Goal: Check status: Check status

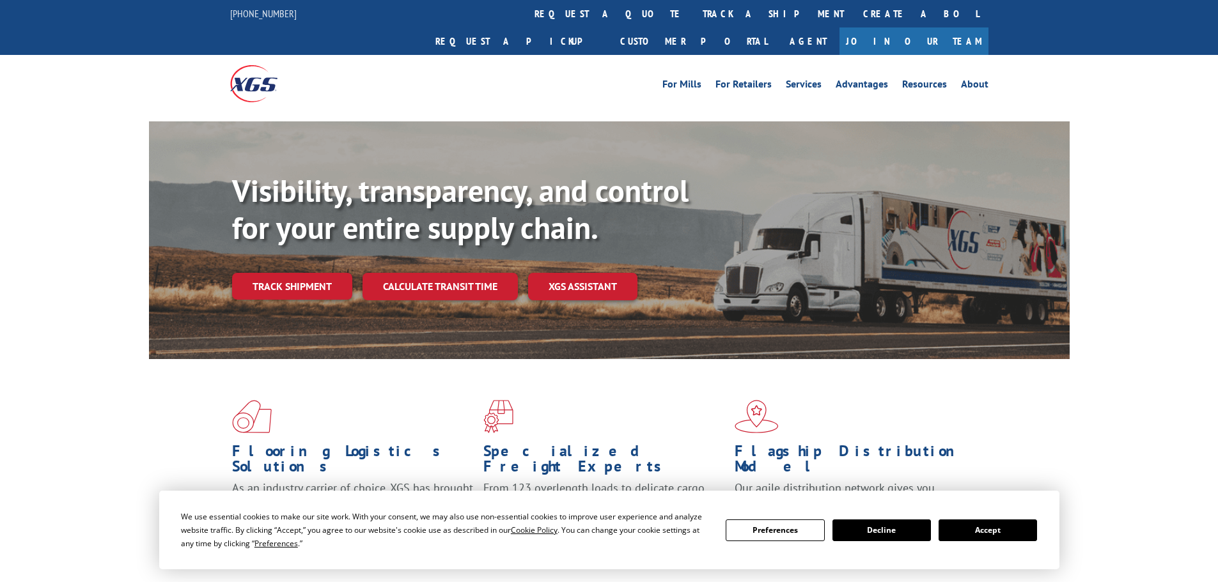
click at [301, 272] on div "Visibility, transparency, and control for your entire supply chain. Track shipm…" at bounding box center [651, 262] width 838 height 178
click at [984, 531] on button "Accept" at bounding box center [988, 531] width 98 height 22
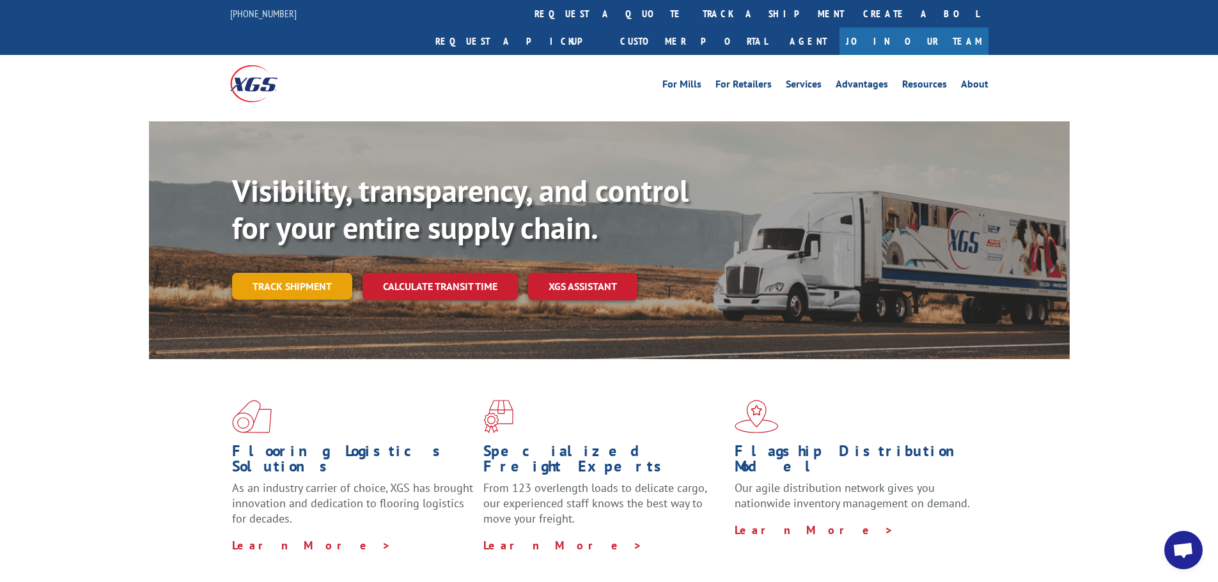
click at [302, 273] on link "Track shipment" at bounding box center [292, 286] width 120 height 27
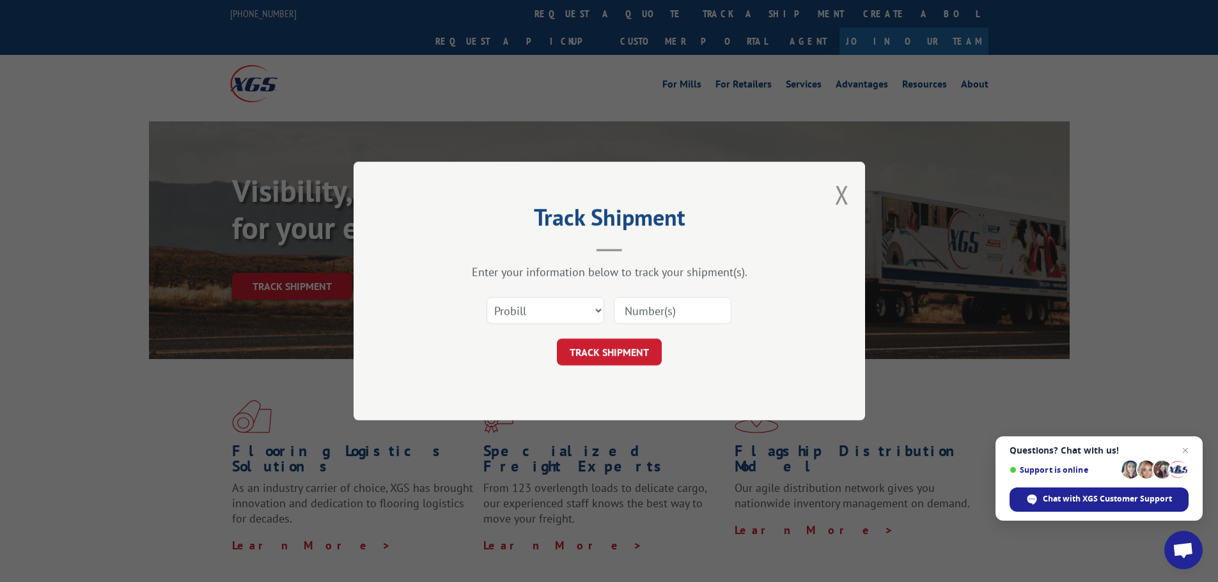
click at [666, 318] on input at bounding box center [673, 310] width 118 height 27
paste input "556909232"
type input "556909232"
click at [609, 352] on button "TRACK SHIPMENT" at bounding box center [609, 352] width 105 height 27
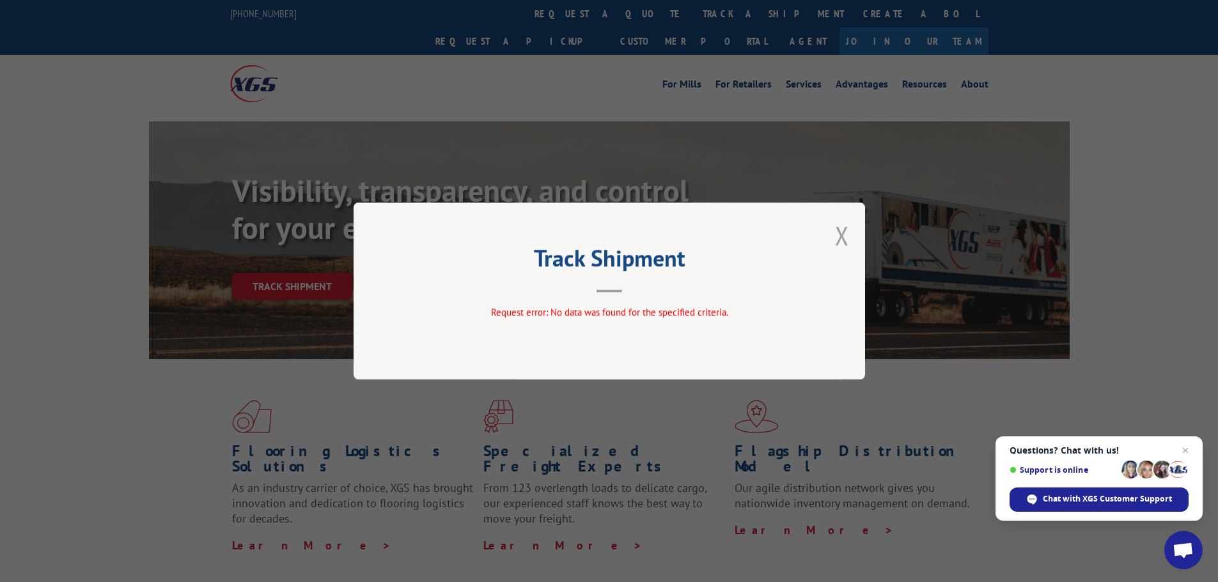
click at [843, 235] on button "Close modal" at bounding box center [842, 236] width 14 height 34
